Goal: Information Seeking & Learning: Learn about a topic

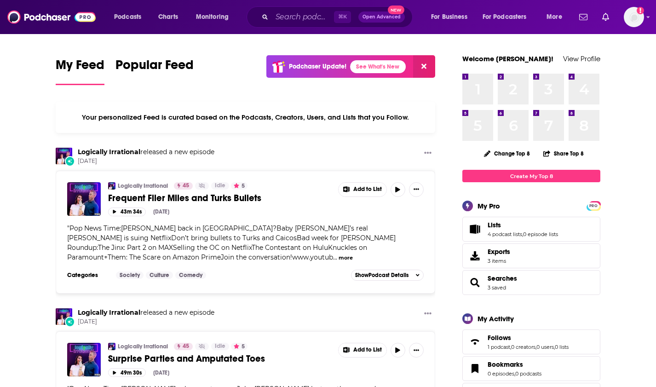
click at [289, 25] on div "⌘ K Open Advanced New" at bounding box center [330, 16] width 166 height 21
click at [286, 17] on input "Search podcasts, credits, & more..." at bounding box center [303, 17] width 62 height 15
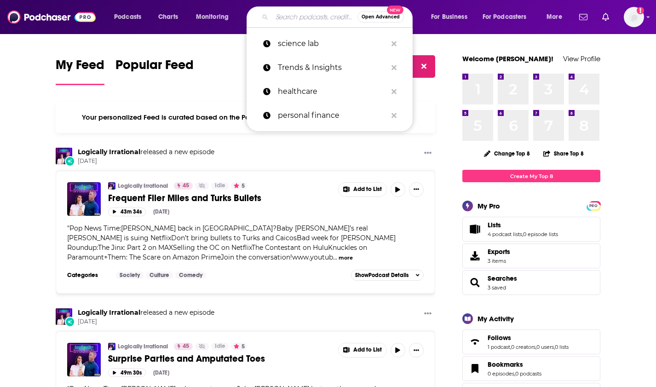
click at [296, 21] on input "Search podcasts, credits, & more..." at bounding box center [315, 17] width 86 height 15
paste input "Lead with Heart Podcast"
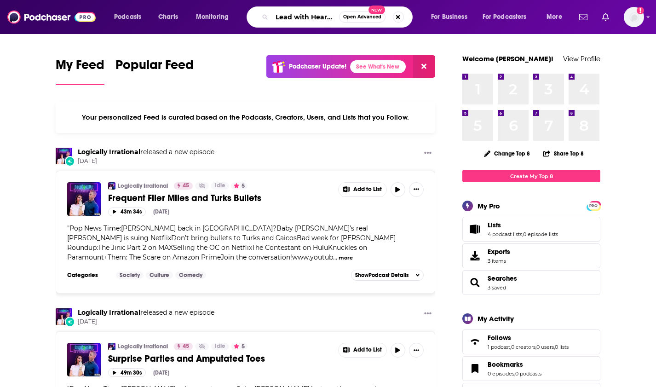
scroll to position [0, 24]
type input "Lead with Heart Podcast"
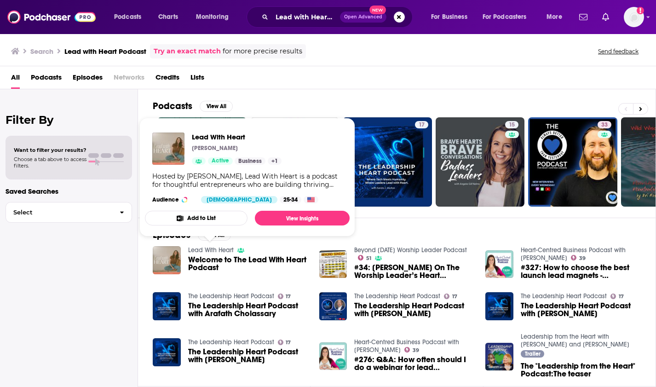
click at [206, 249] on link "Lead With Heart" at bounding box center [211, 250] width 46 height 8
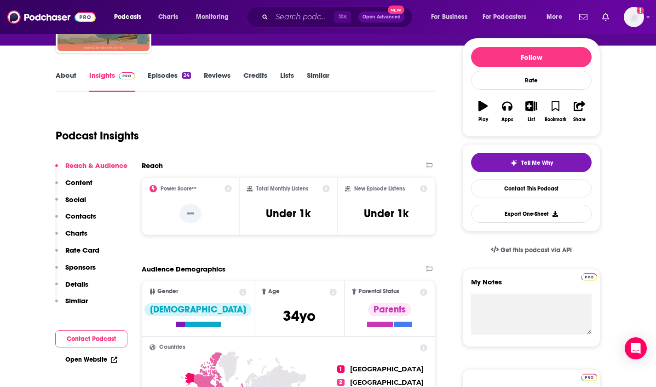
scroll to position [174, 0]
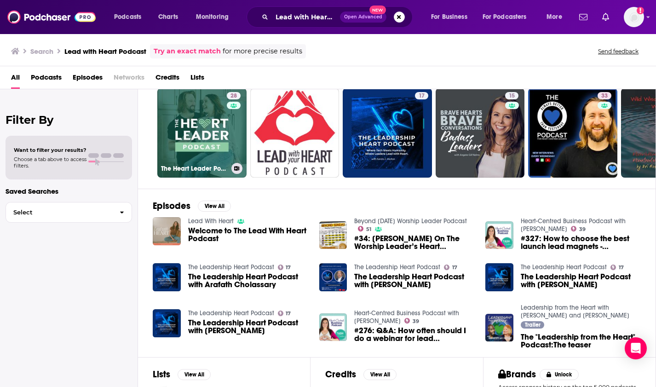
scroll to position [32, 0]
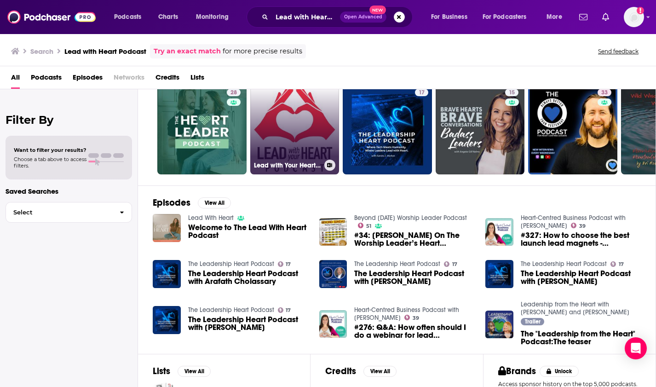
click at [297, 133] on link "Lead with Your Heart Podcast" at bounding box center [294, 129] width 89 height 89
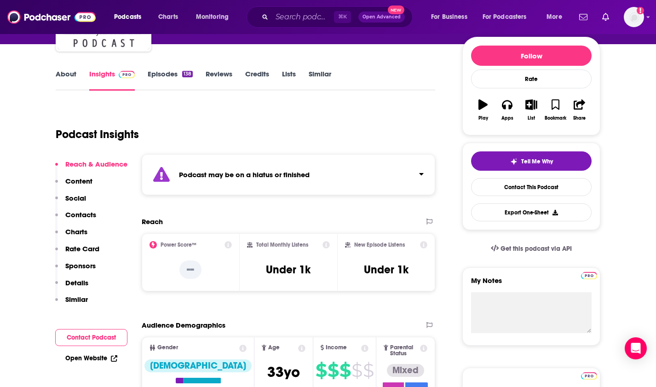
scroll to position [175, 0]
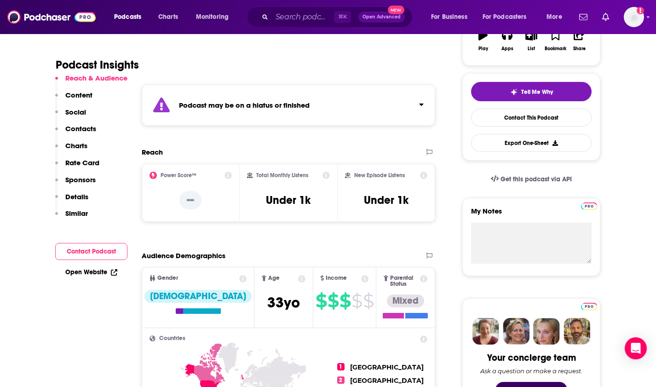
click at [211, 102] on strong "Podcast may be on a hiatus or finished" at bounding box center [244, 105] width 131 height 9
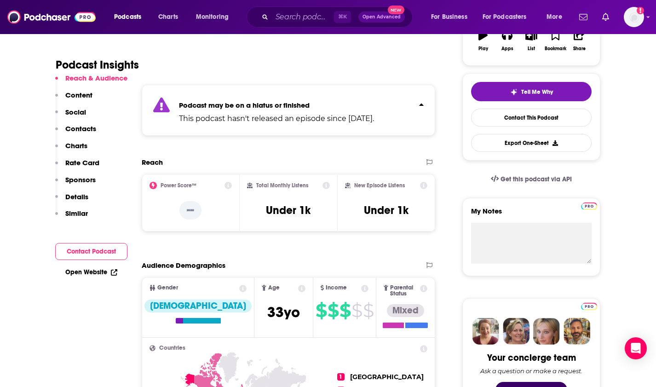
click at [211, 102] on strong "Podcast may be on a hiatus or finished" at bounding box center [244, 105] width 131 height 9
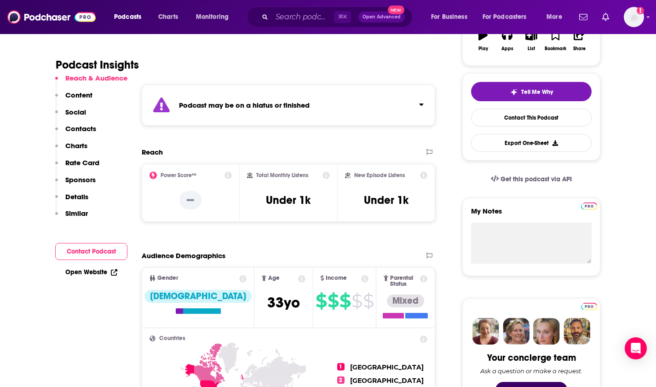
click at [212, 104] on strong "Podcast may be on a hiatus or finished" at bounding box center [244, 105] width 131 height 9
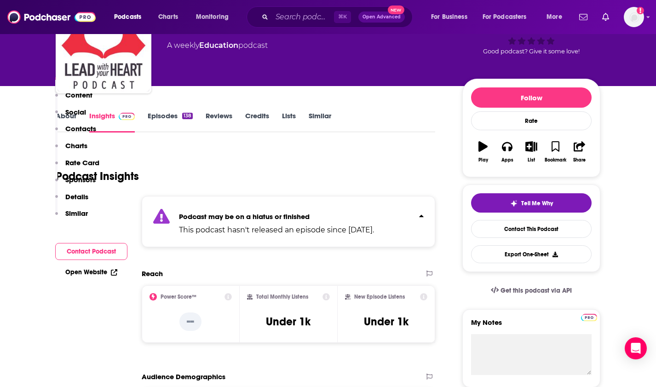
scroll to position [0, 0]
